Goal: Use online tool/utility

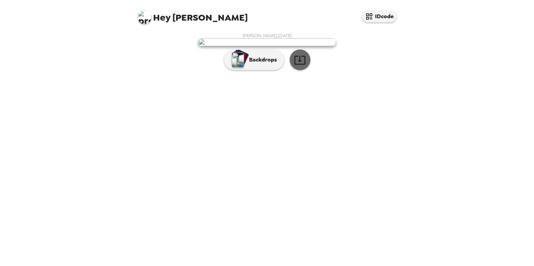
click at [298, 66] on icon "button" at bounding box center [300, 60] width 12 height 12
click at [267, 64] on p "Backdrops" at bounding box center [261, 60] width 31 height 8
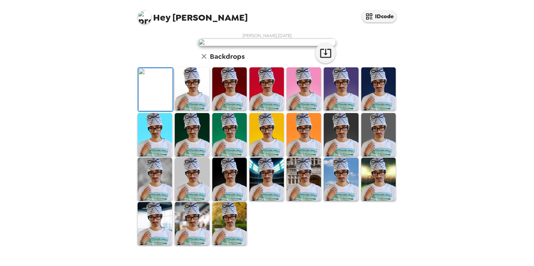
scroll to position [29, 0]
click at [196, 110] on img at bounding box center [192, 88] width 34 height 43
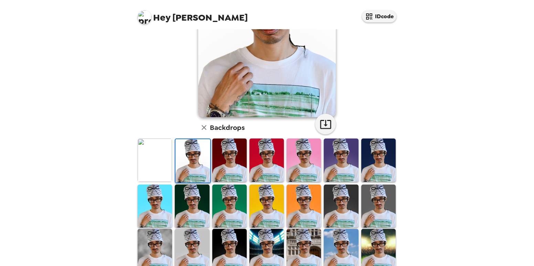
scroll to position [151, 0]
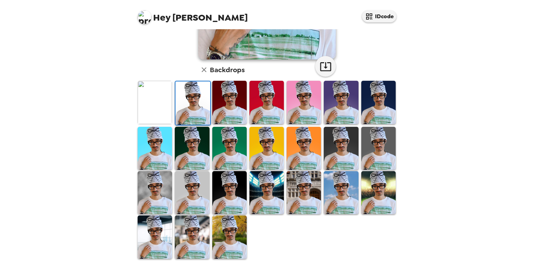
click at [226, 233] on img at bounding box center [229, 237] width 34 height 43
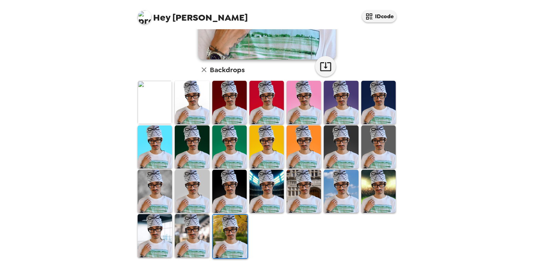
click at [197, 238] on img at bounding box center [192, 235] width 34 height 43
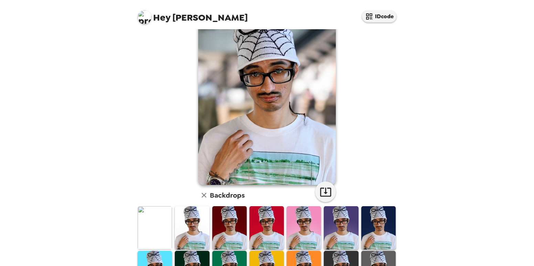
scroll to position [0, 0]
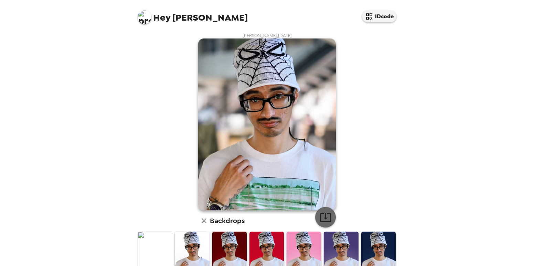
click at [322, 219] on icon "button" at bounding box center [325, 217] width 11 height 9
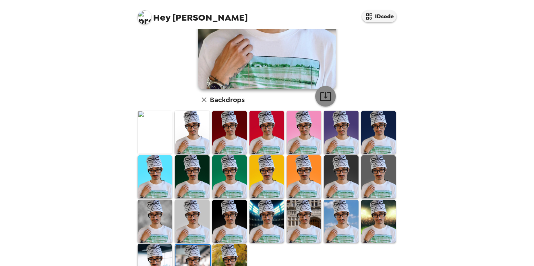
scroll to position [121, 0]
drag, startPoint x: 156, startPoint y: 251, endPoint x: 203, endPoint y: 231, distance: 50.8
click at [156, 251] on img at bounding box center [155, 265] width 34 height 43
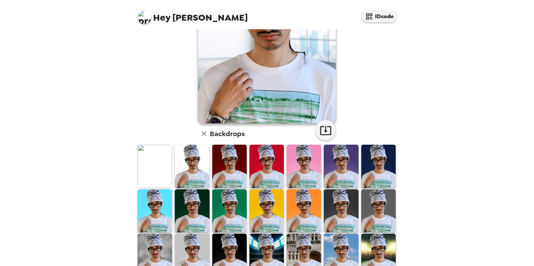
scroll to position [0, 0]
